Goal: Task Accomplishment & Management: Use online tool/utility

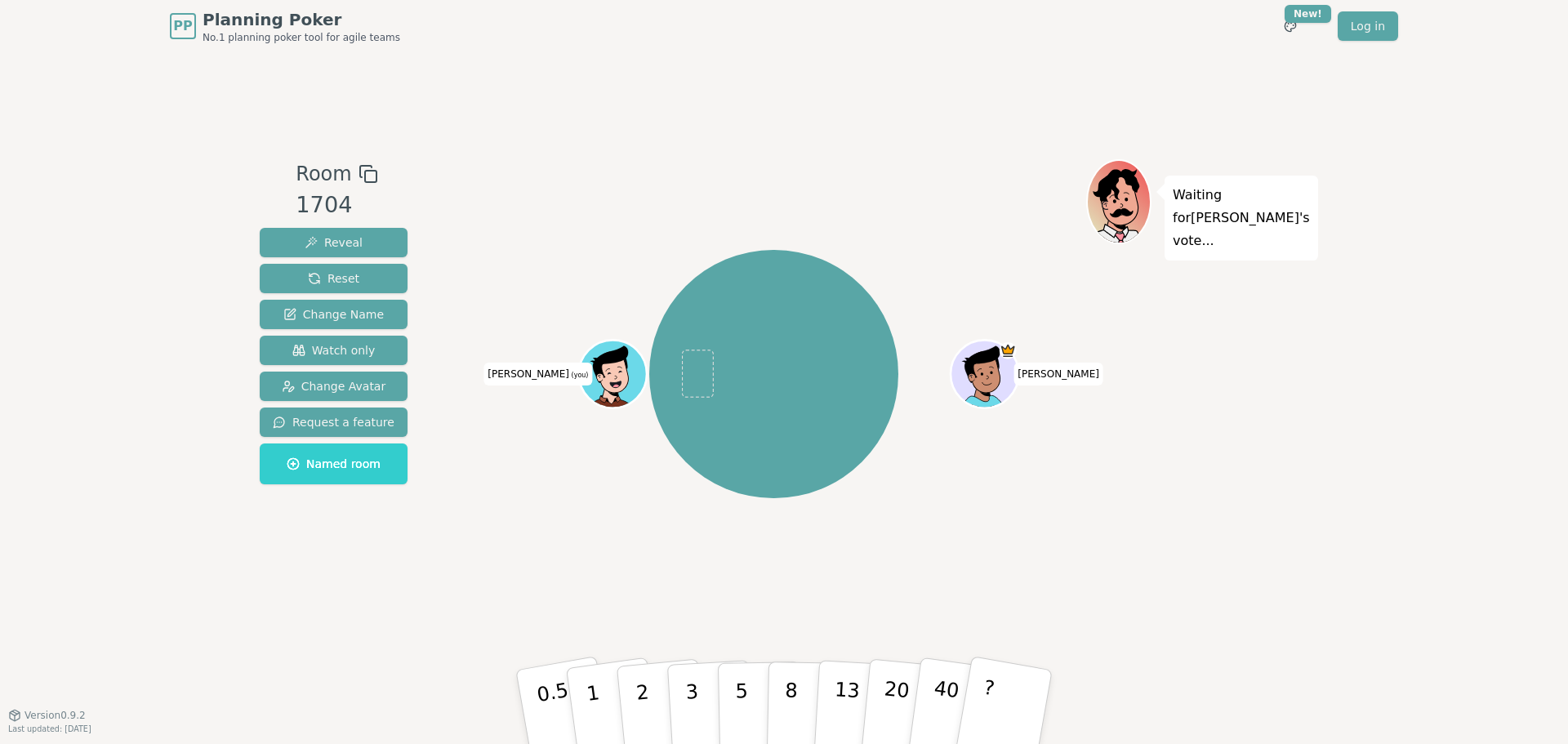
click at [613, 378] on icon at bounding box center [615, 376] width 7 height 6
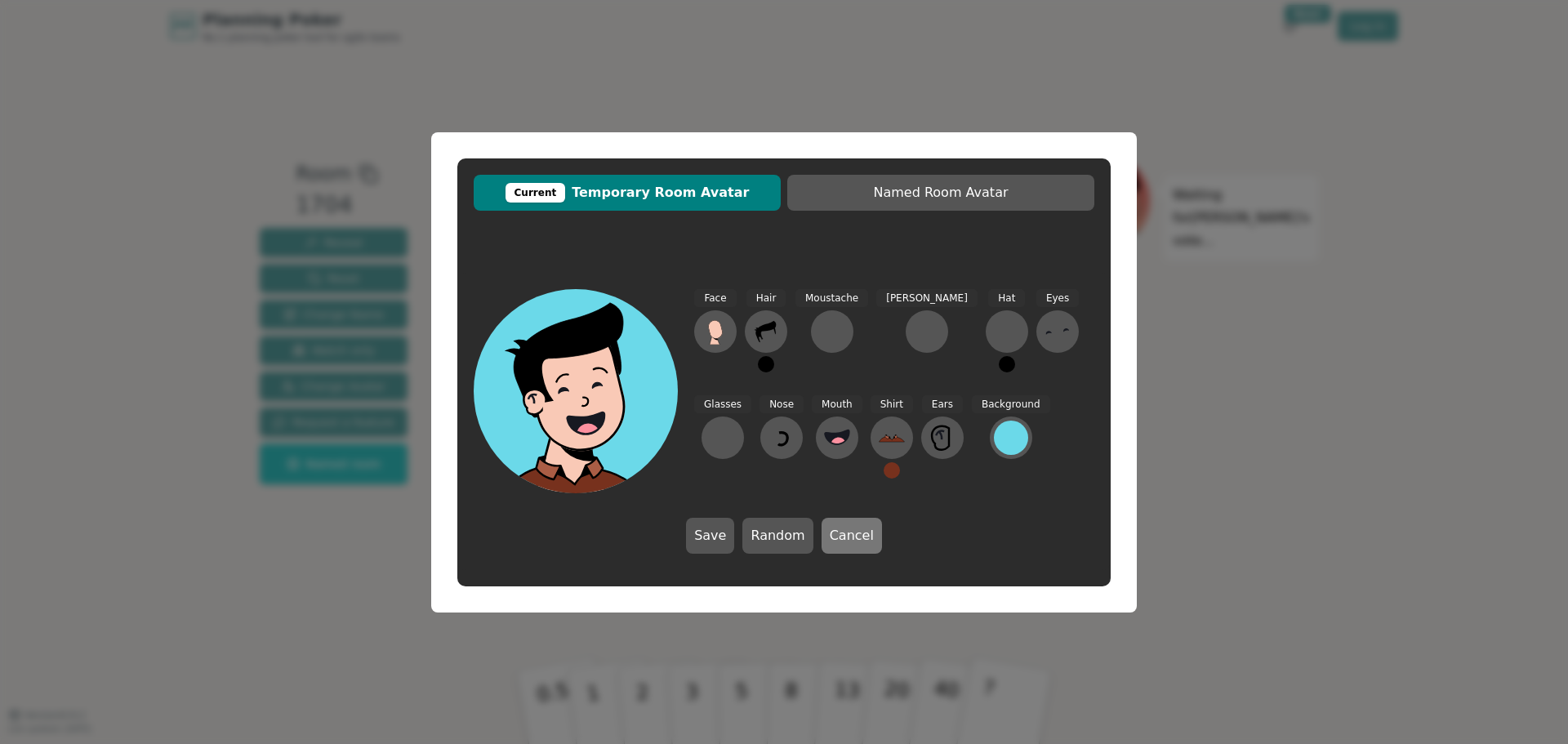
click at [852, 540] on button "Cancel" at bounding box center [852, 535] width 61 height 36
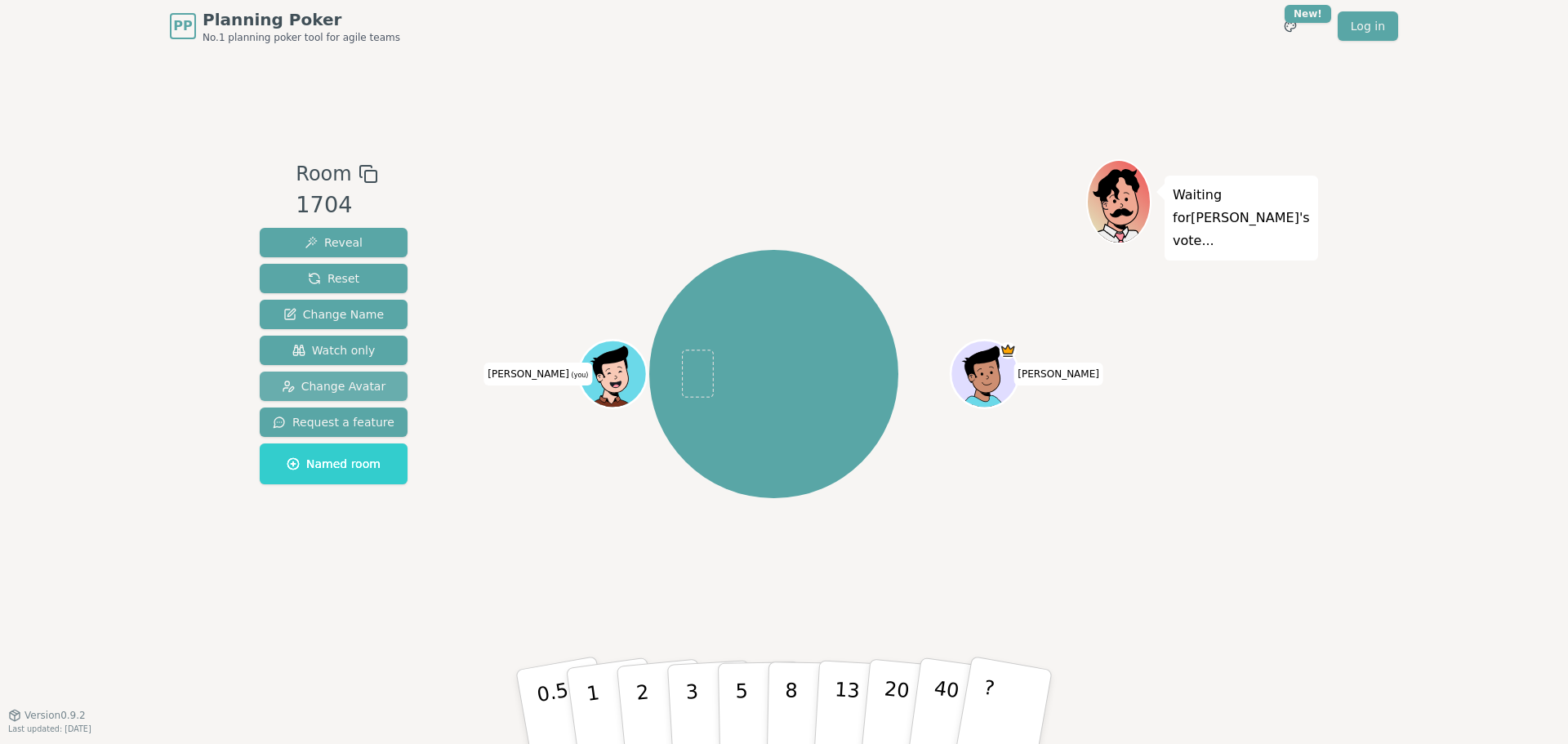
click at [337, 390] on span "Change Avatar" at bounding box center [334, 386] width 105 height 16
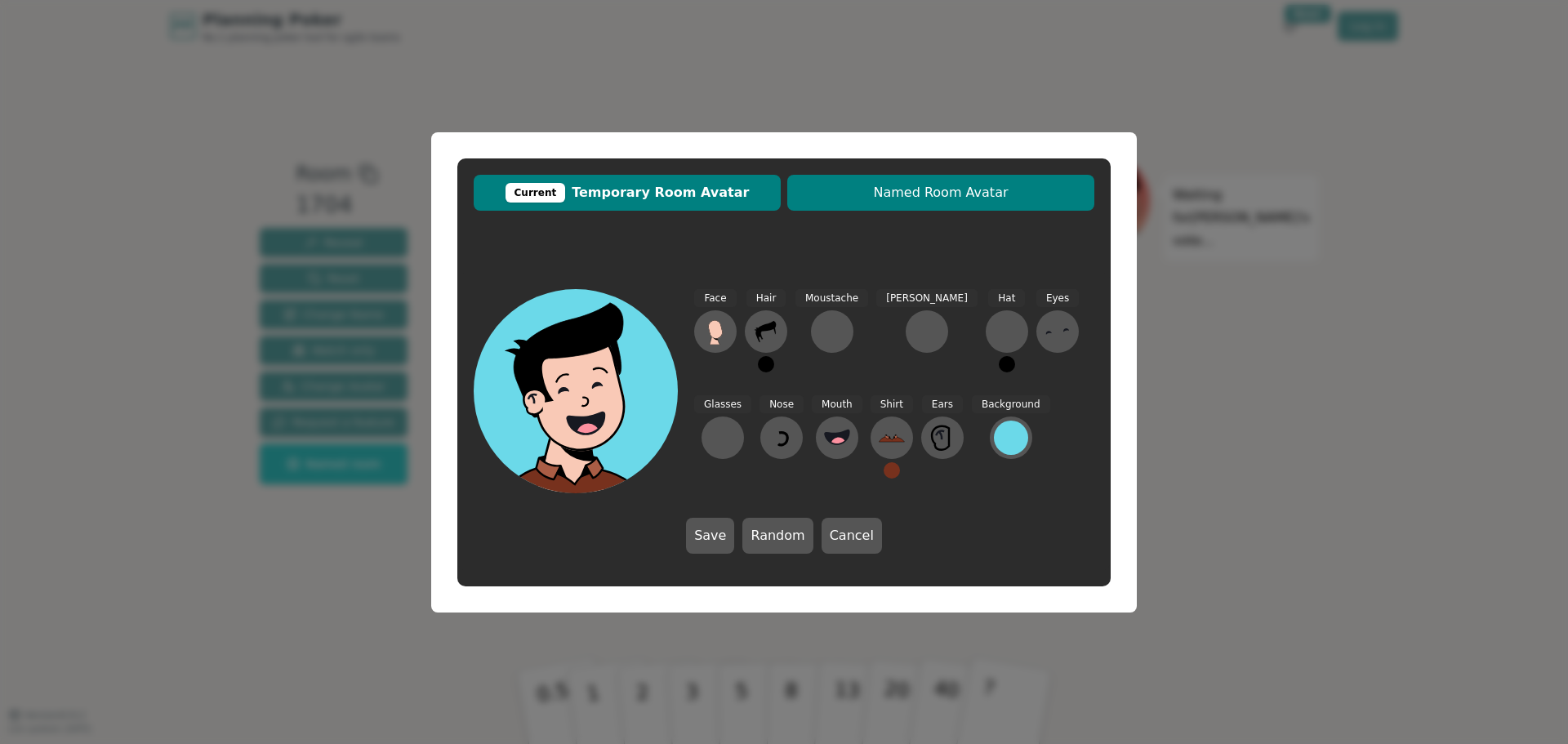
click at [893, 183] on span "Named Room Avatar" at bounding box center [940, 192] width 290 height 20
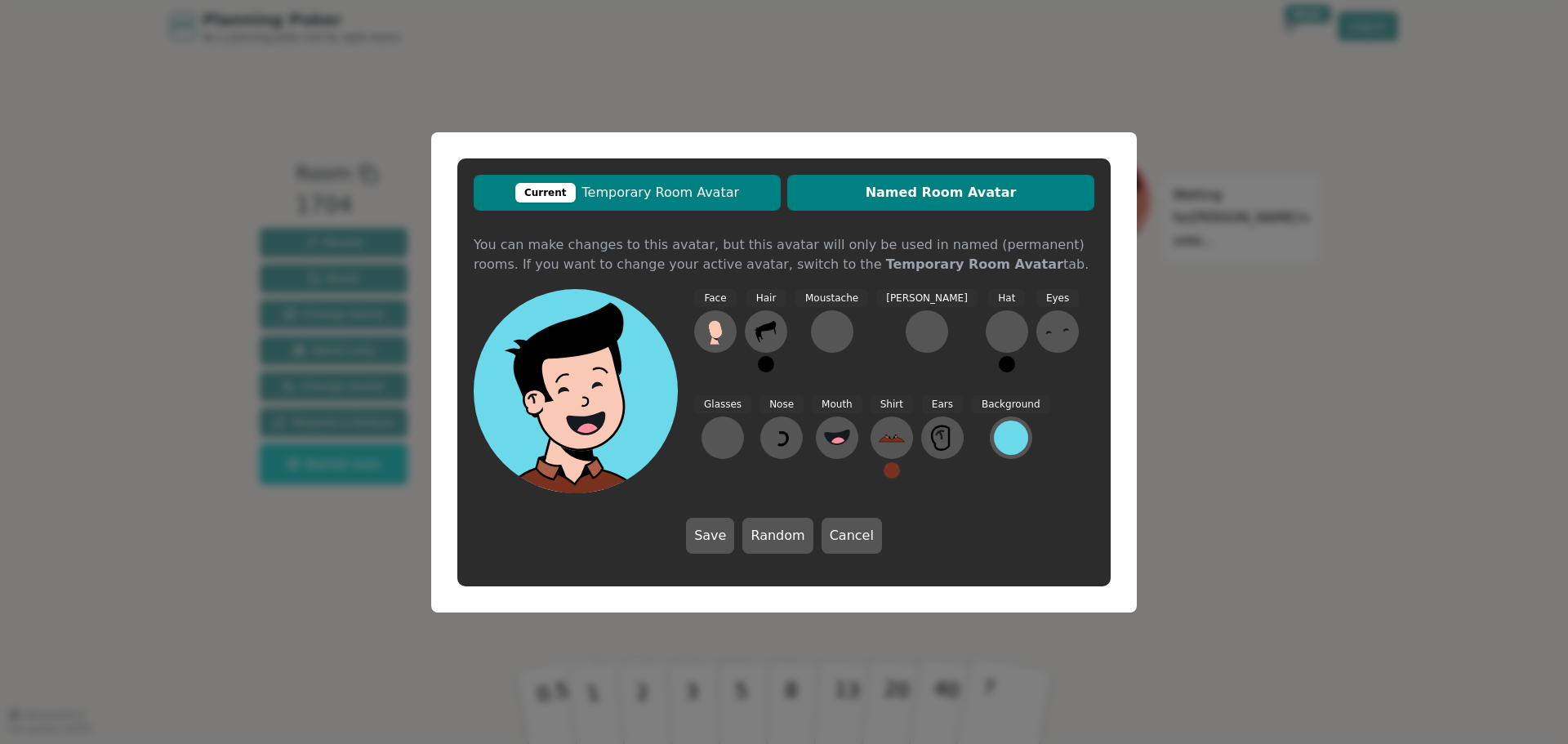
click at [706, 188] on span "Current Temporary Room Avatar" at bounding box center [626, 192] width 290 height 20
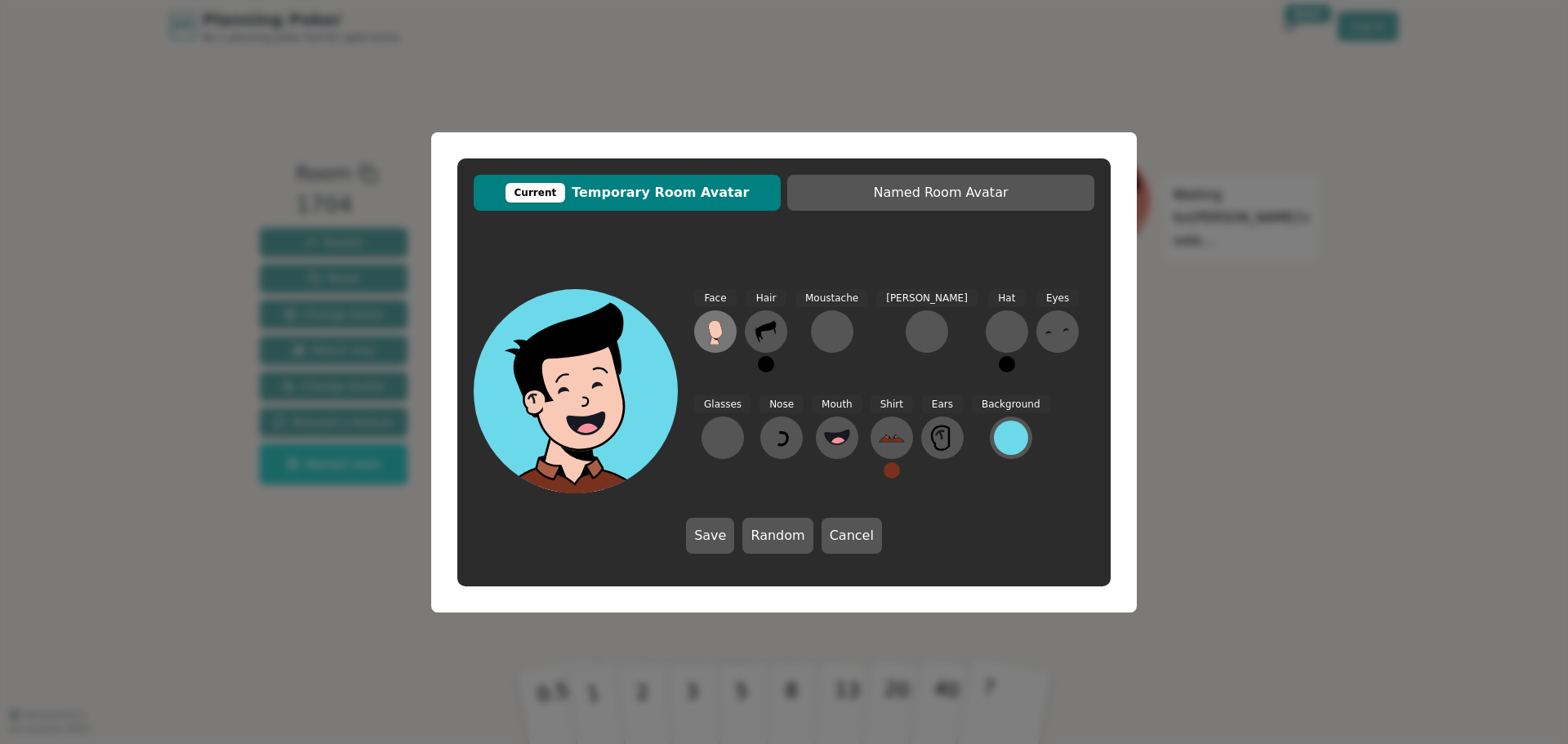
click at [714, 338] on icon at bounding box center [714, 339] width 9 height 9
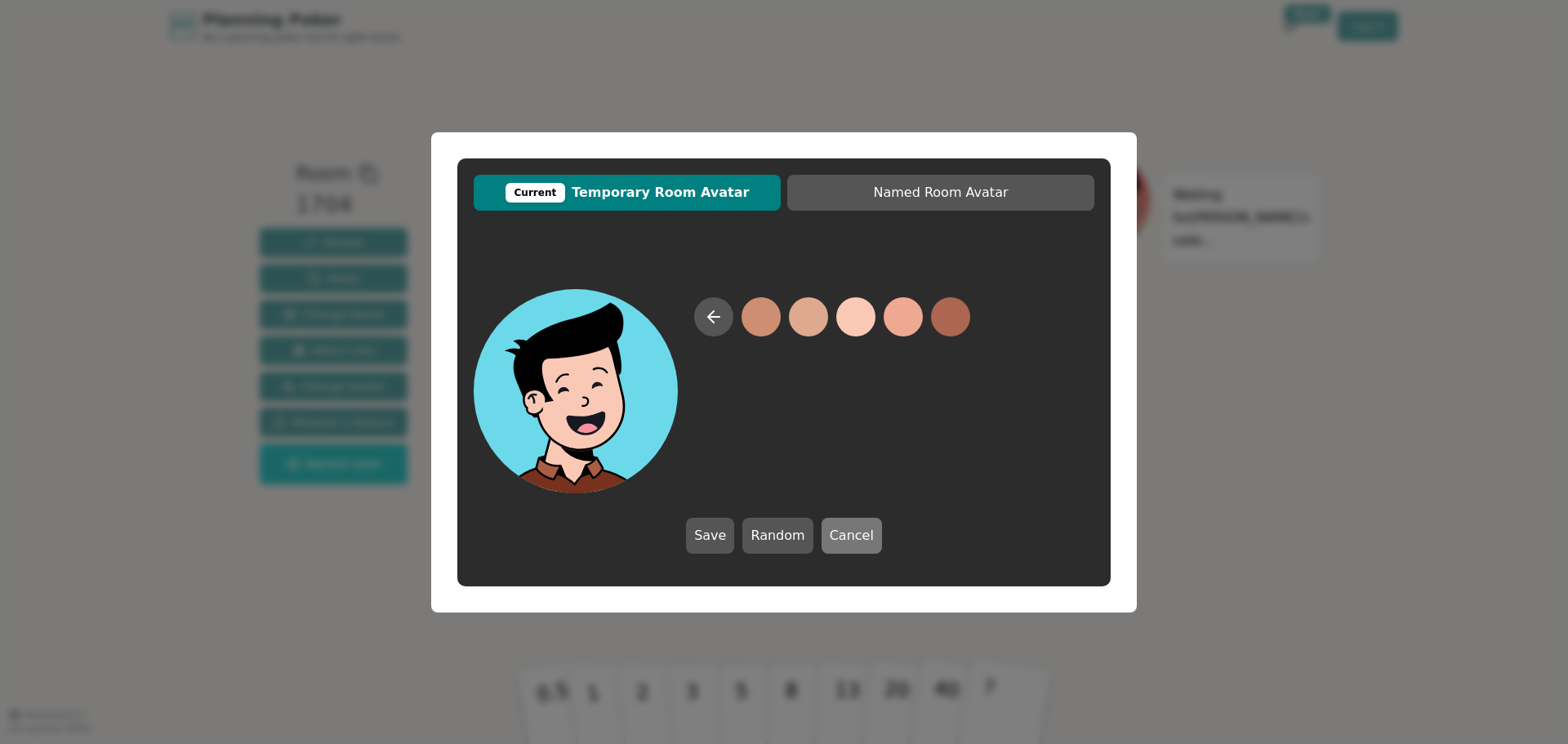
click at [844, 542] on button "Cancel" at bounding box center [852, 535] width 61 height 36
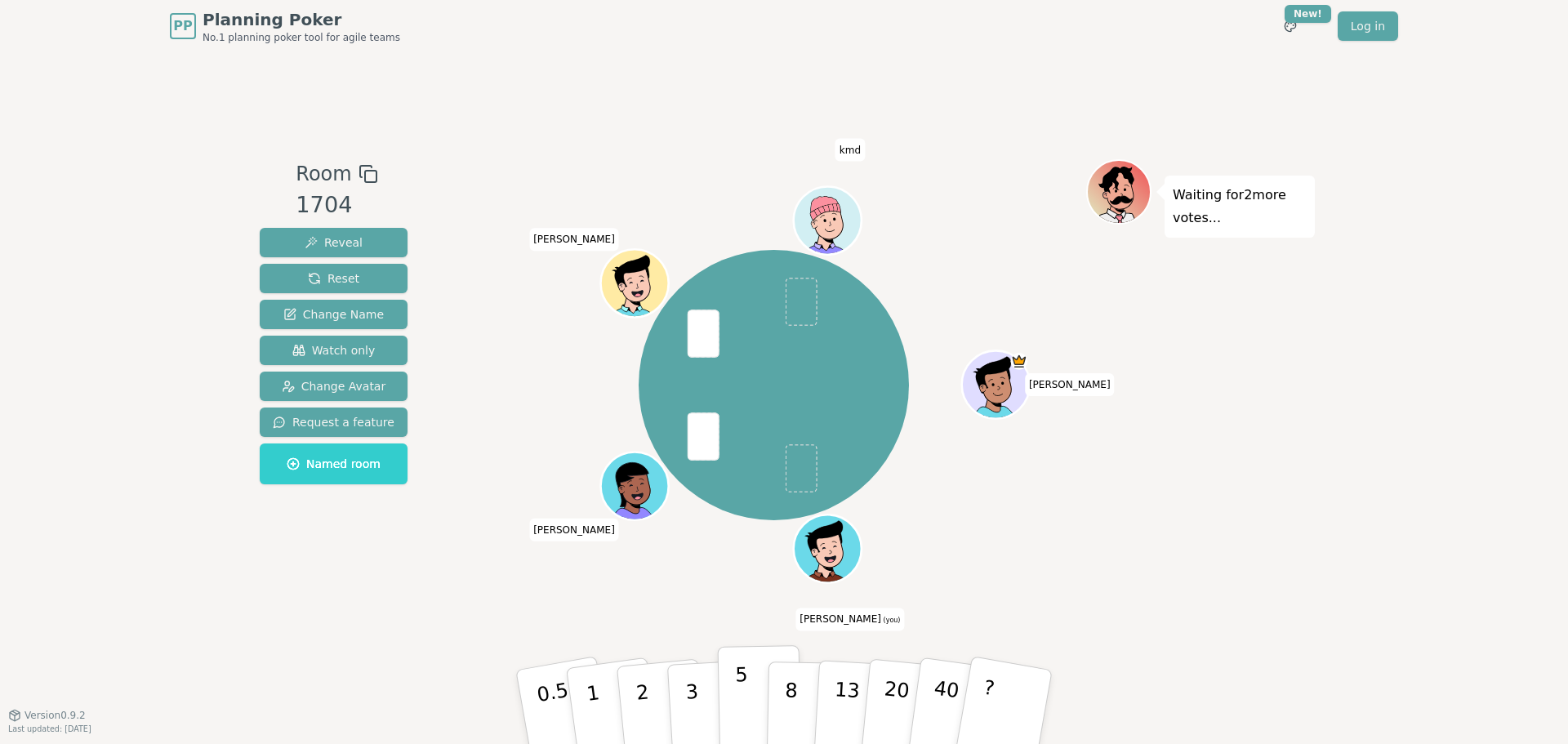
click at [722, 706] on button "5" at bounding box center [759, 706] width 84 height 124
click at [845, 554] on icon at bounding box center [830, 559] width 33 height 11
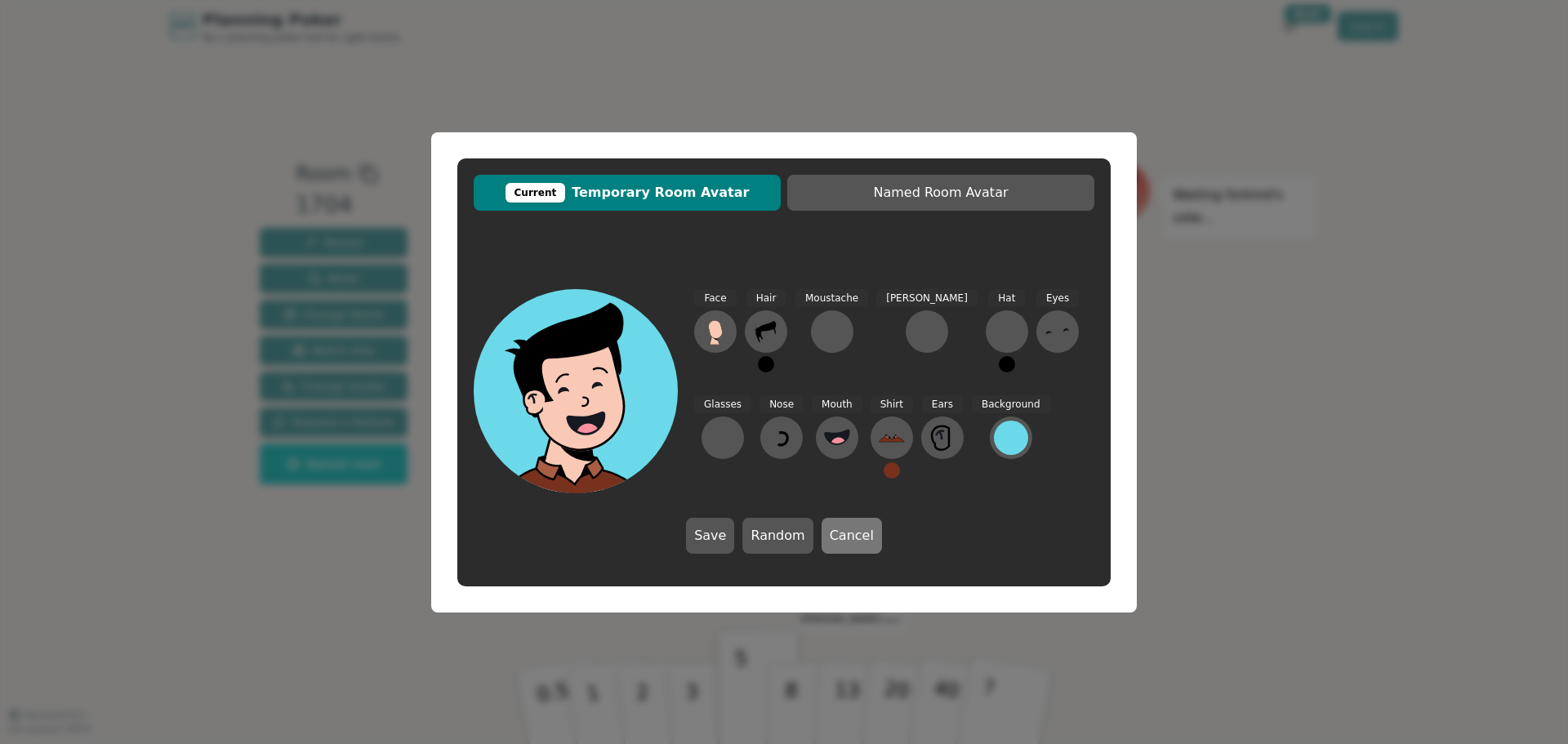
click at [853, 545] on button "Cancel" at bounding box center [852, 535] width 61 height 36
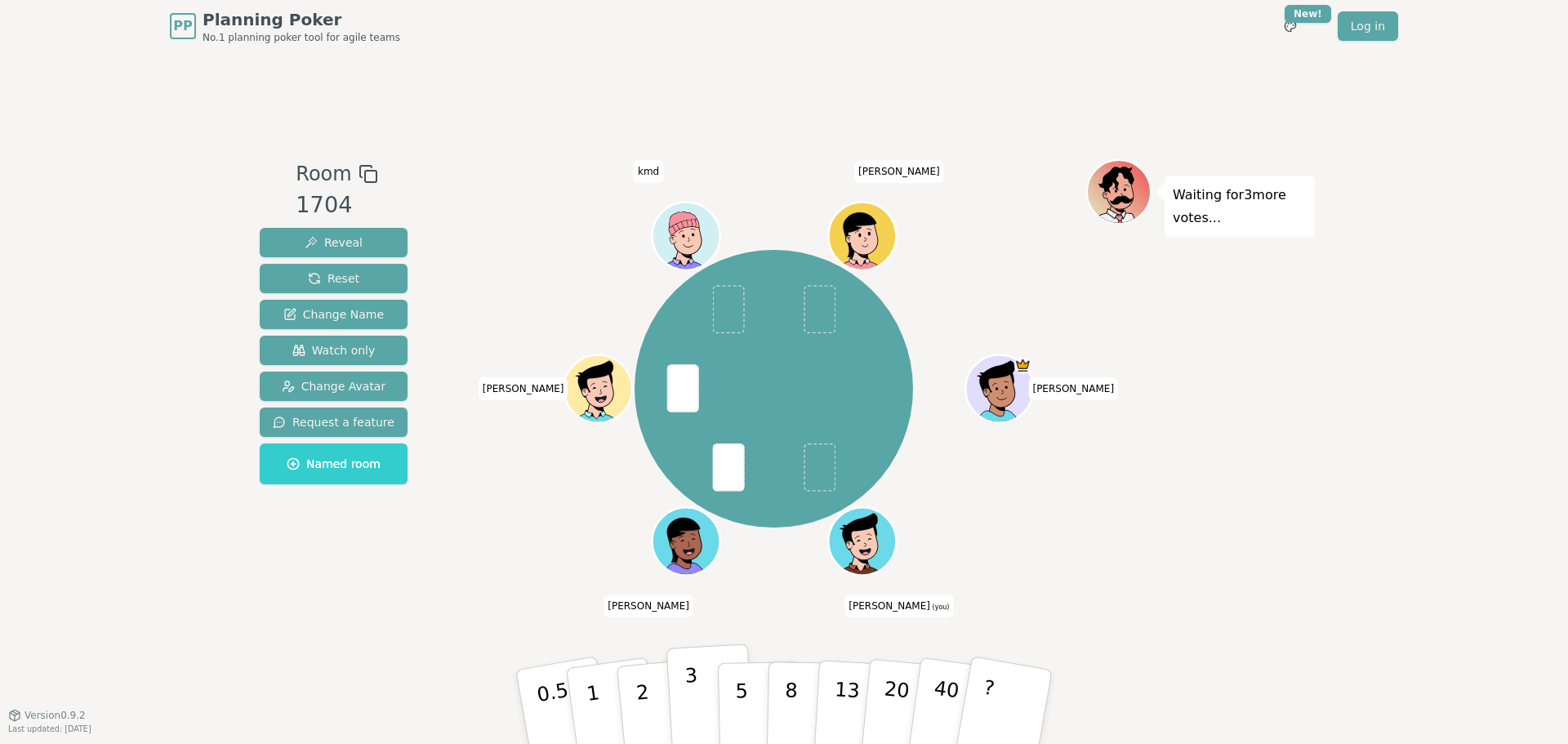
click at [683, 705] on button "3" at bounding box center [711, 706] width 89 height 128
